Goal: Answer question/provide support: Share knowledge or assist other users

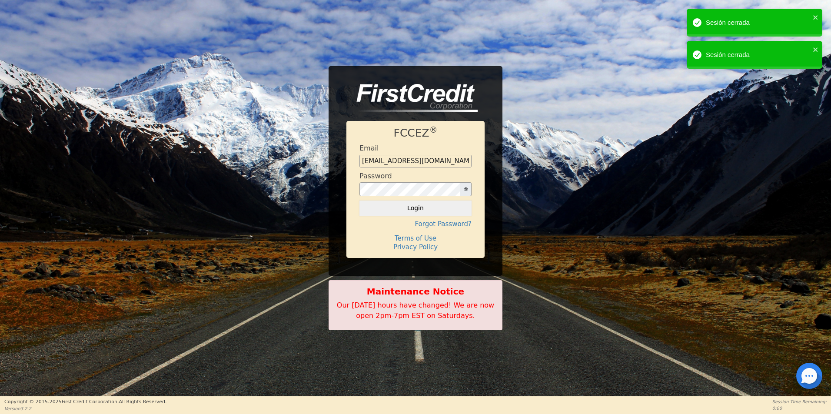
click at [814, 376] on div at bounding box center [809, 375] width 26 height 26
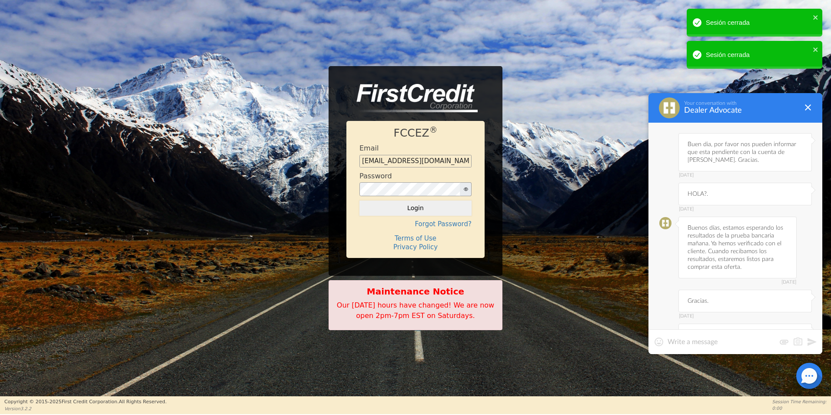
scroll to position [1579, 0]
click at [732, 342] on textarea at bounding box center [722, 341] width 108 height 9
type textarea "b"
type textarea "N"
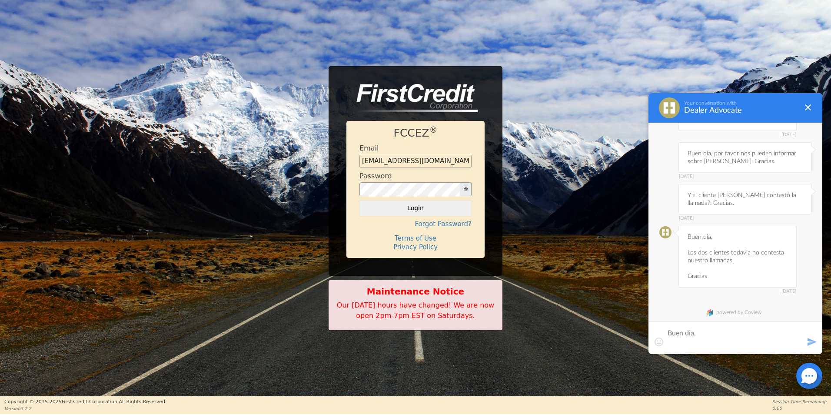
scroll to position [0, 0]
drag, startPoint x: 717, startPoint y: 194, endPoint x: 743, endPoint y: 196, distance: 26.5
click at [743, 196] on div "[DATE] Y el cliente [PERSON_NAME] contestó la llamada?. Gracias." at bounding box center [744, 199] width 133 height 30
copy div "[PERSON_NAME]"
click at [800, 338] on textarea "Buen dia, Por favor nos brindan informacion sobre" at bounding box center [736, 333] width 136 height 26
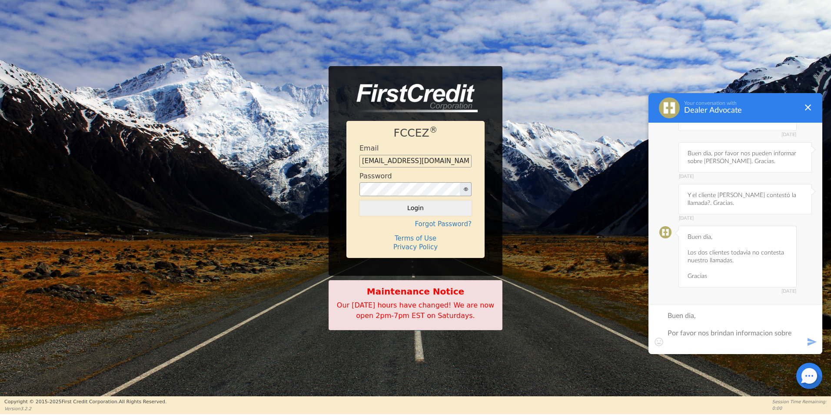
paste textarea "[PERSON_NAME]"
type textarea "Buen dia, Por favor nos brindan informacion sobre [PERSON_NAME] [PERSON_NAME]."
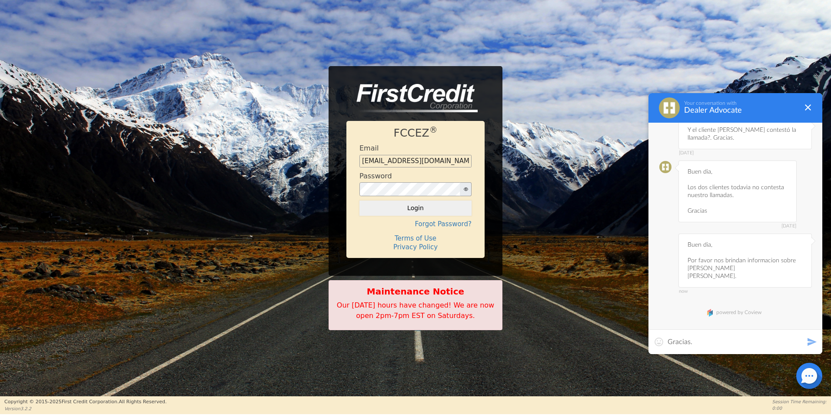
type textarea "Gracias."
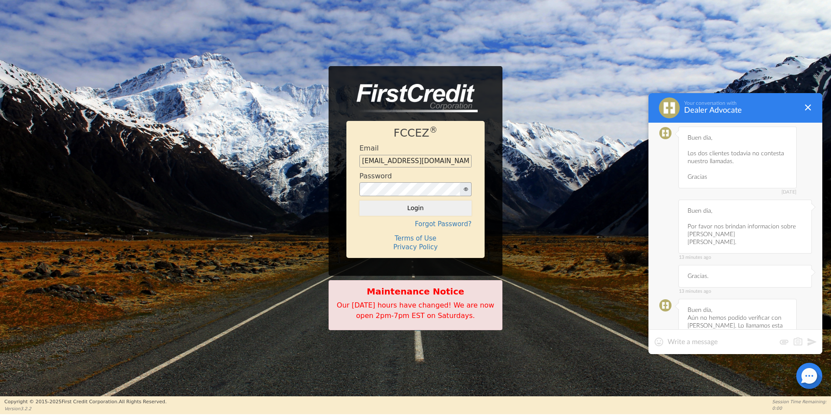
scroll to position [1790, 0]
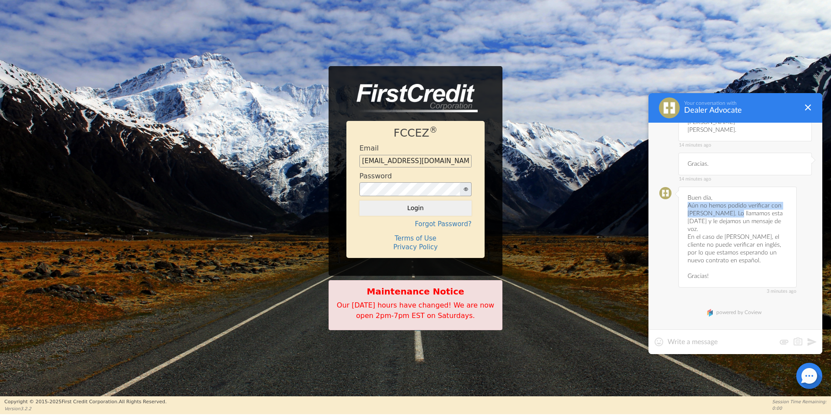
drag, startPoint x: 687, startPoint y: 205, endPoint x: 734, endPoint y: 213, distance: 48.5
click at [734, 213] on div "3 minutes ago Buen día, Aún no hemos podido verificar con [PERSON_NAME]. Lo lla…" at bounding box center [737, 236] width 118 height 101
copy div "Aún no hemos podido verificar con [PERSON_NAME]."
click at [736, 212] on div "3 minutes ago Buen día, Aún no hemos podido verificar con [PERSON_NAME]. Lo lla…" at bounding box center [737, 236] width 118 height 101
drag, startPoint x: 688, startPoint y: 203, endPoint x: 709, endPoint y: 226, distance: 31.1
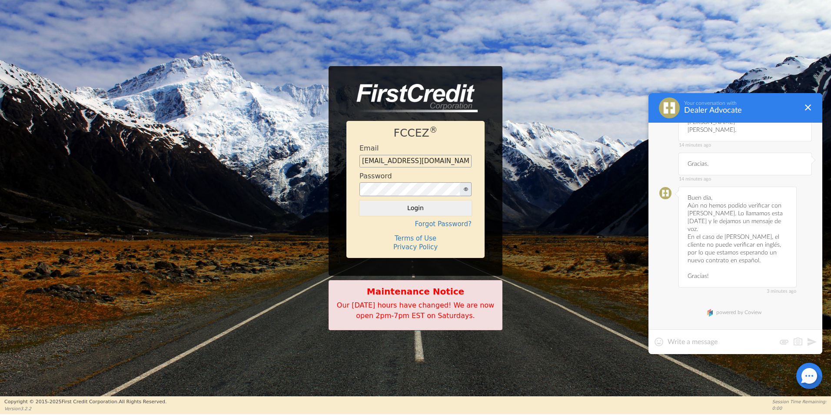
click at [709, 226] on div "3 minutes ago Buen día, Aún no hemos podido verificar con [PERSON_NAME]. Lo lla…" at bounding box center [737, 236] width 118 height 101
copy div "Aún no hemos podido verificar con [PERSON_NAME]. Lo llamamos esta [DATE] y le d…"
click at [731, 240] on div "3 minutes ago Buen día, Aún no hemos podido verificar con [PERSON_NAME]. Lo lla…" at bounding box center [737, 236] width 118 height 101
click at [415, 209] on button "Login" at bounding box center [415, 207] width 112 height 15
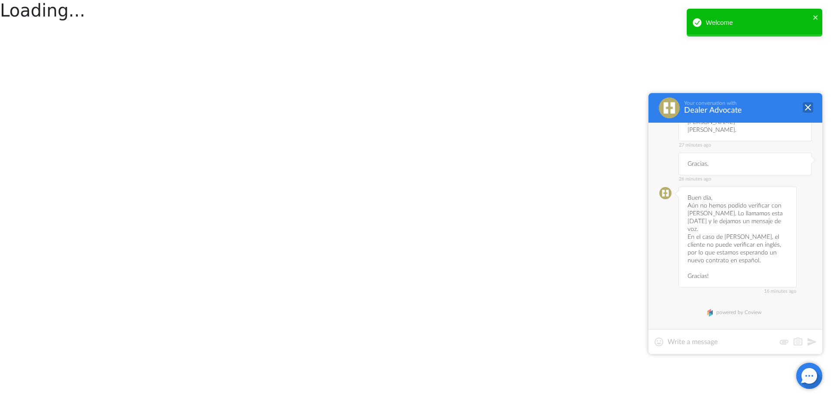
click at [806, 106] on div at bounding box center [808, 107] width 10 height 10
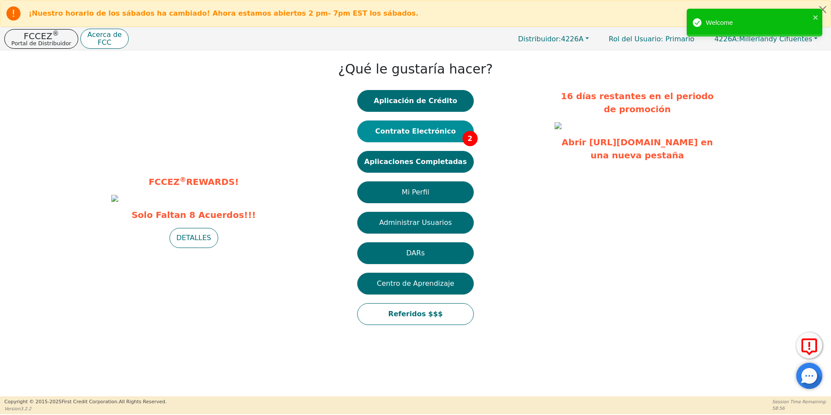
click at [431, 131] on button "Contrato Electrónico 2" at bounding box center [415, 131] width 116 height 22
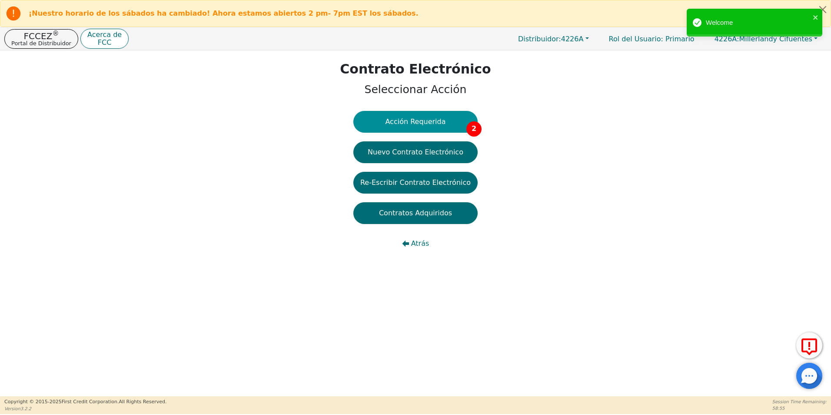
click at [407, 123] on button "Acción Requerida 2" at bounding box center [415, 122] width 124 height 22
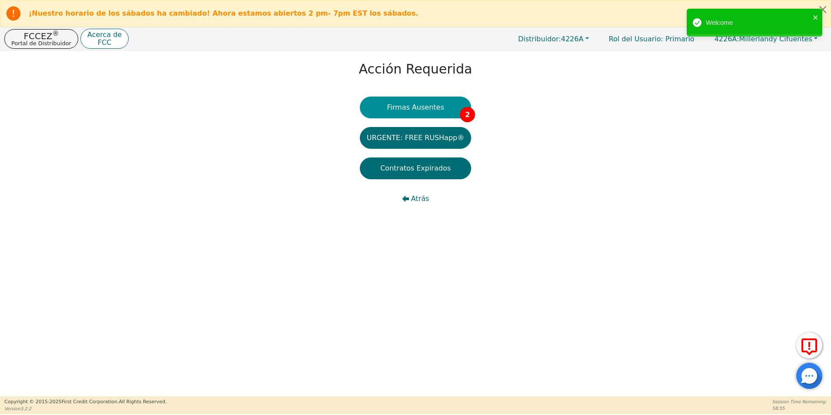
click at [412, 115] on button "Firmas Ausentes 2" at bounding box center [415, 107] width 111 height 22
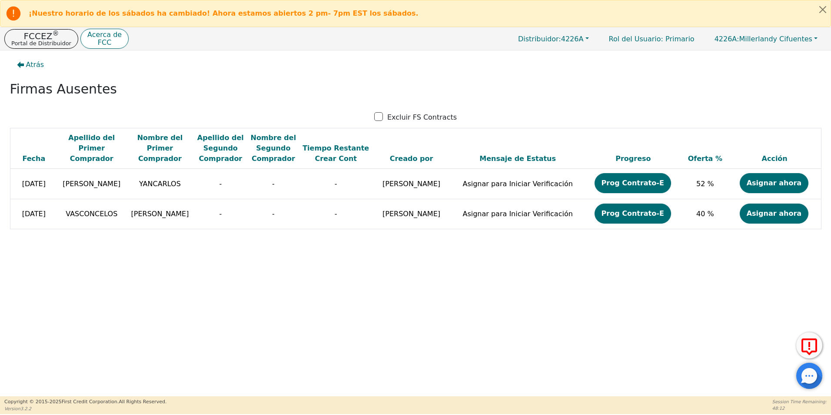
click at [811, 373] on div at bounding box center [809, 375] width 26 height 26
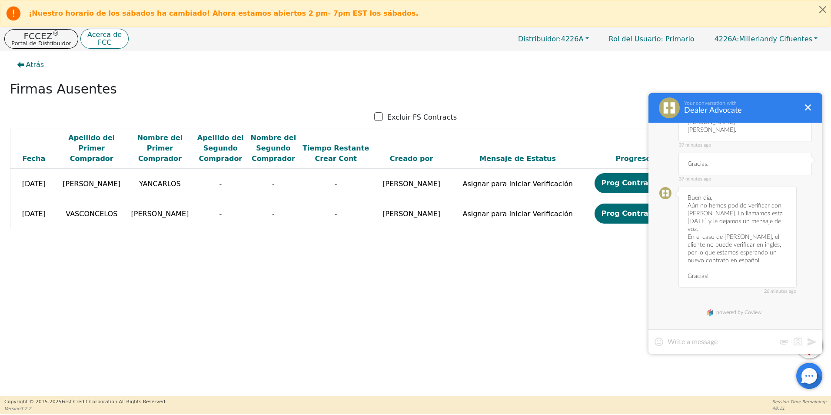
scroll to position [1790, 0]
drag, startPoint x: 731, startPoint y: 212, endPoint x: 686, endPoint y: 214, distance: 45.7
click at [686, 214] on div "26 minutes ago Buen día, Aún no hemos podido verificar con [PERSON_NAME]. Lo ll…" at bounding box center [737, 236] width 118 height 101
copy div "[PERSON_NAME]"
click at [690, 350] on div at bounding box center [735, 341] width 174 height 25
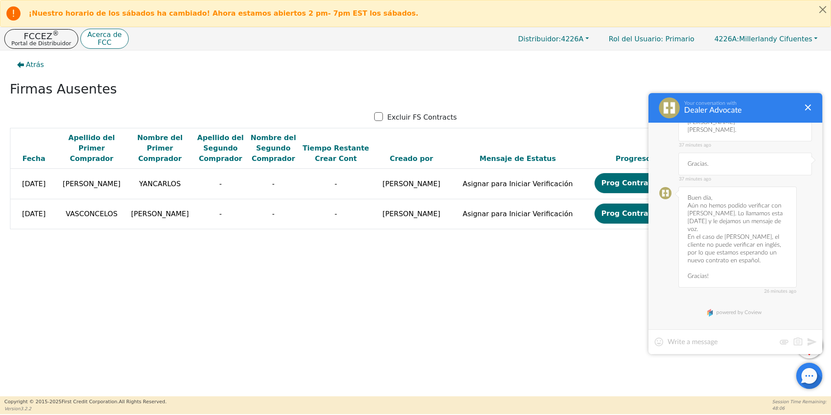
click at [682, 340] on textarea at bounding box center [722, 341] width 108 height 9
paste textarea "[PERSON_NAME]"
type textarea "El cliente [PERSON_NAME], dice que estara atento desde 4:30pm por favor. Gracia…"
click at [808, 340] on button at bounding box center [812, 341] width 10 height 10
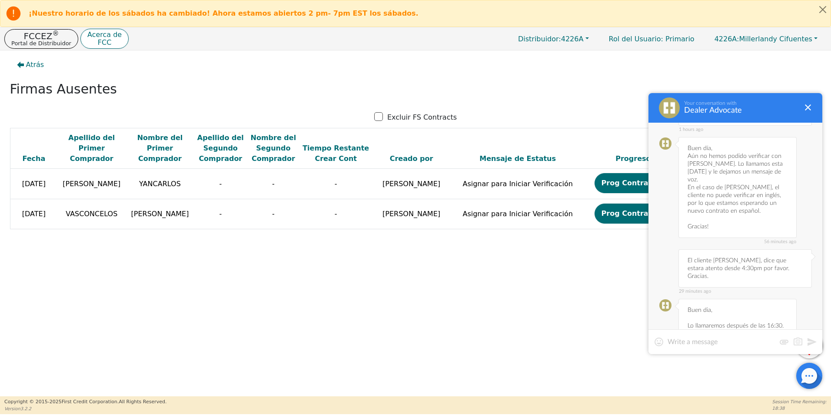
scroll to position [1928, 0]
